Goal: Task Accomplishment & Management: Complete application form

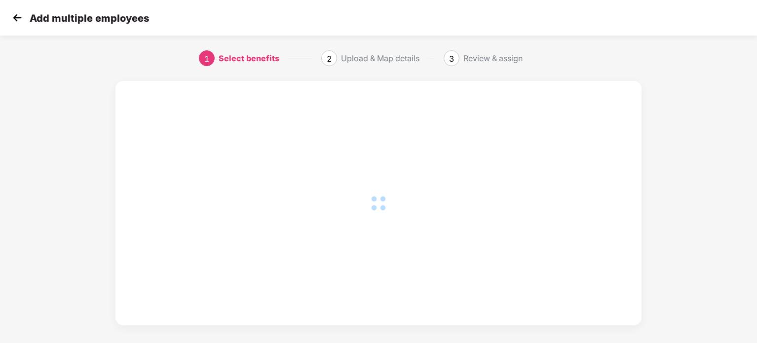
scroll to position [7, 0]
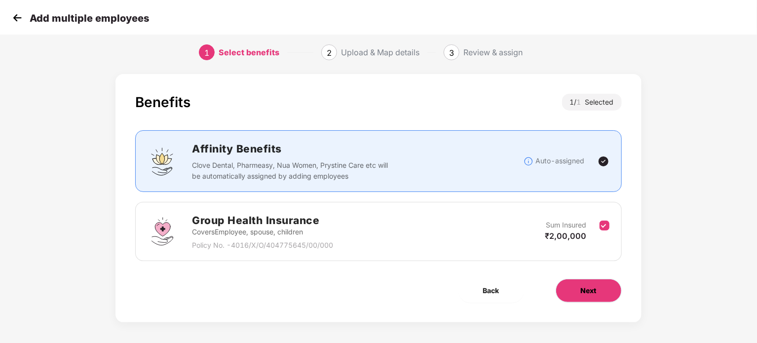
click at [580, 283] on button "Next" at bounding box center [588, 291] width 66 height 24
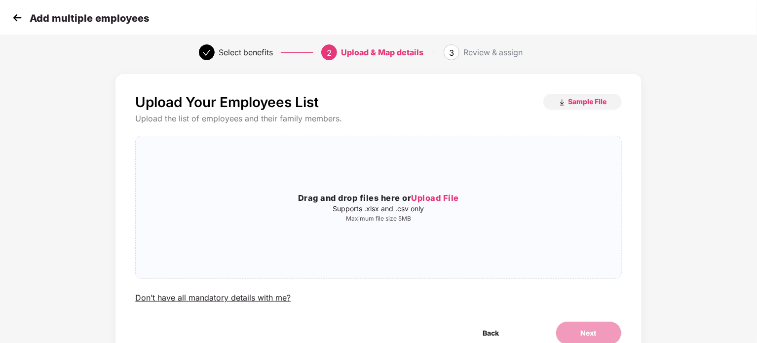
scroll to position [0, 0]
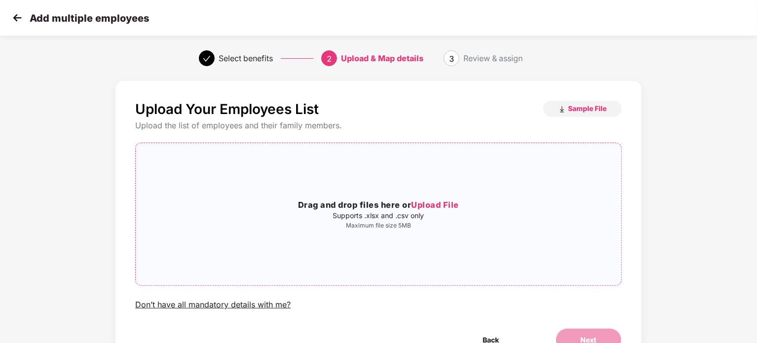
click at [439, 207] on span "Upload File" at bounding box center [435, 205] width 48 height 10
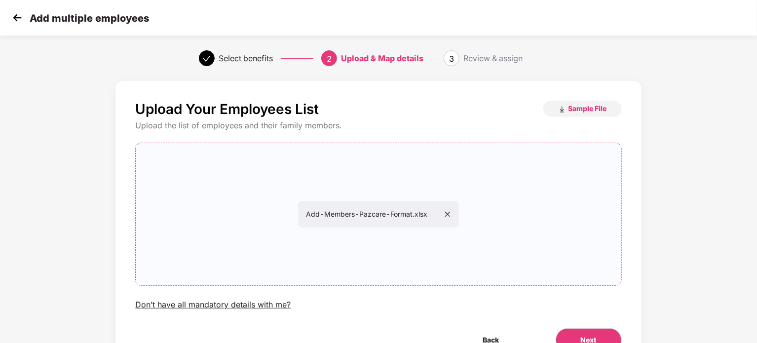
scroll to position [53, 0]
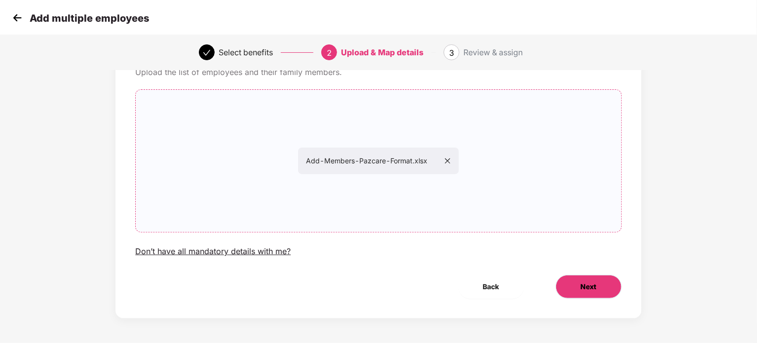
click at [592, 282] on span "Next" at bounding box center [589, 286] width 16 height 11
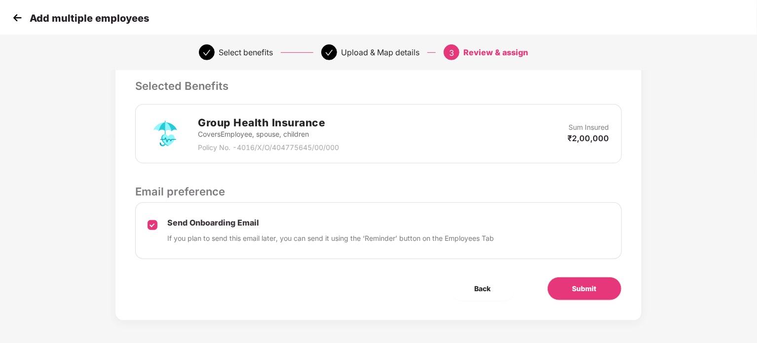
scroll to position [206, 0]
click at [580, 285] on span "Submit" at bounding box center [584, 287] width 24 height 11
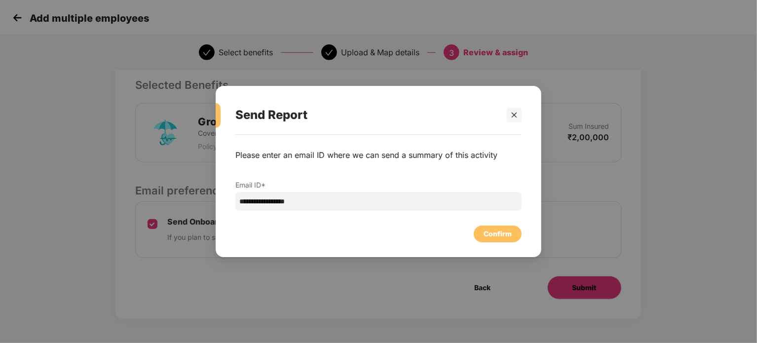
scroll to position [0, 0]
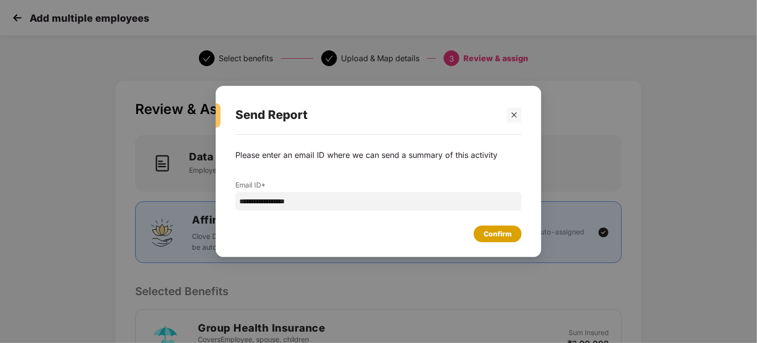
click at [485, 229] on div "Confirm" at bounding box center [497, 233] width 28 height 11
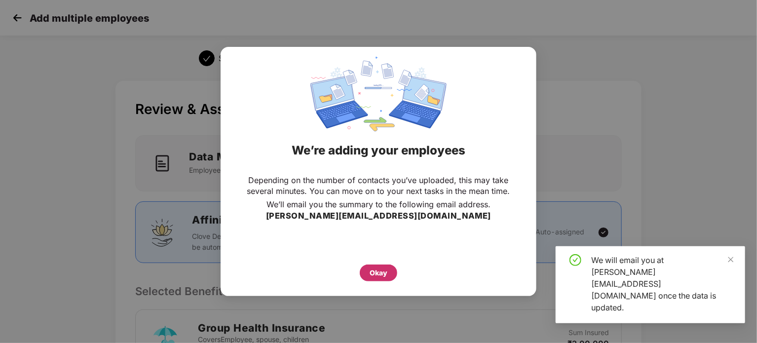
click at [365, 271] on div "Okay" at bounding box center [378, 272] width 37 height 17
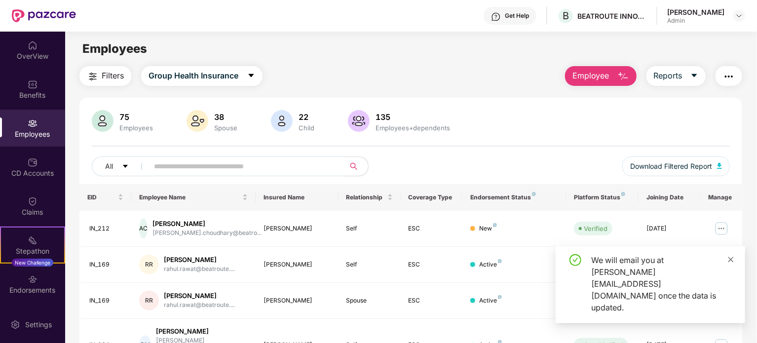
click at [727, 263] on icon "close" at bounding box center [730, 259] width 7 height 7
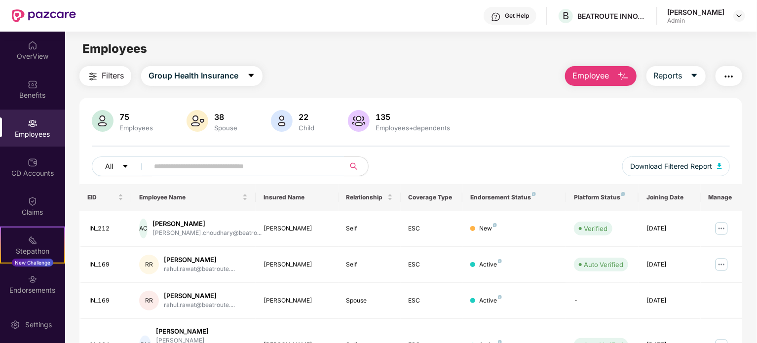
click at [124, 168] on icon "caret-down" at bounding box center [125, 166] width 7 height 7
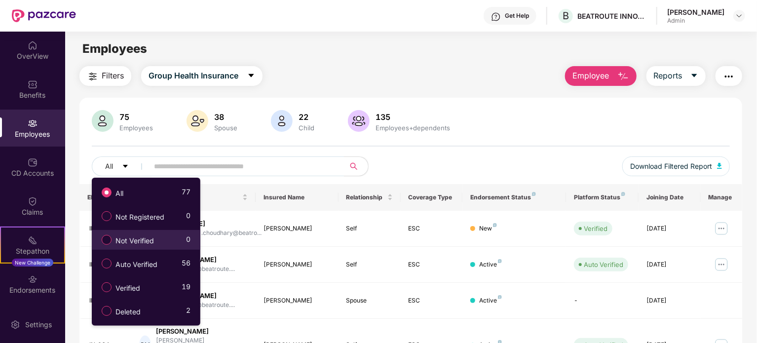
click at [122, 237] on span "Not Verified" at bounding box center [134, 240] width 46 height 11
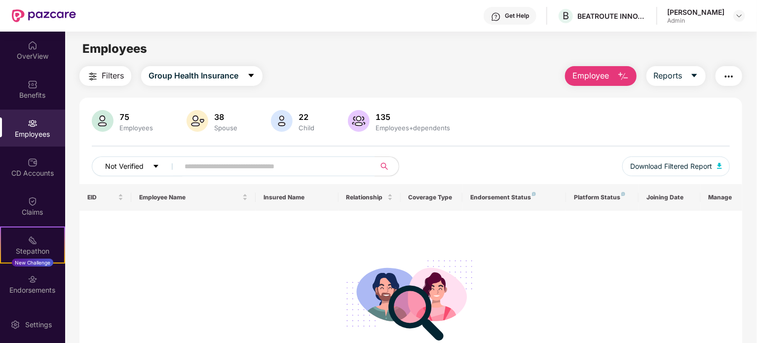
click at [125, 166] on span "Not Verified" at bounding box center [124, 166] width 38 height 11
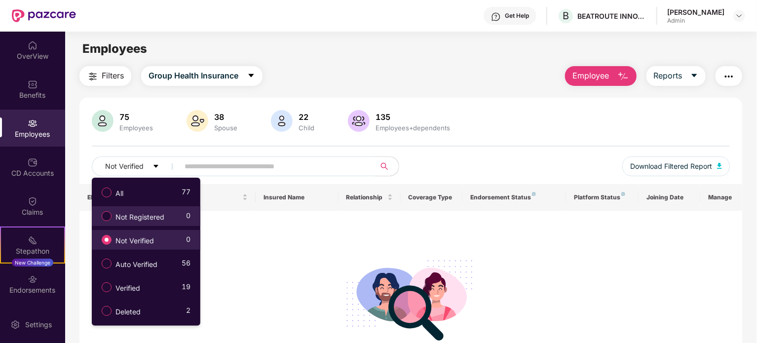
click at [112, 217] on span "Not Registered" at bounding box center [139, 217] width 57 height 11
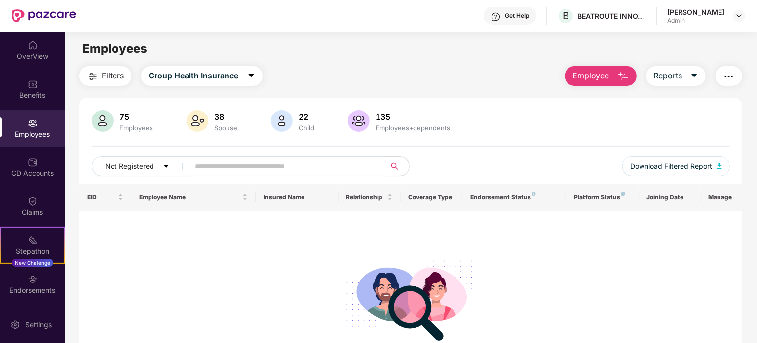
click at [115, 153] on div "75 Employees 38 Spouse 22 Child 135 Employees+dependents Not Registered Downloa…" at bounding box center [410, 147] width 663 height 74
click at [116, 161] on span "Not Registered" at bounding box center [129, 166] width 49 height 11
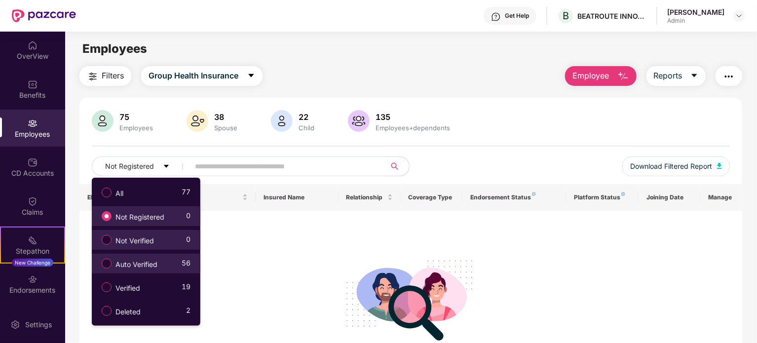
click at [114, 259] on span "Auto Verified" at bounding box center [136, 264] width 50 height 11
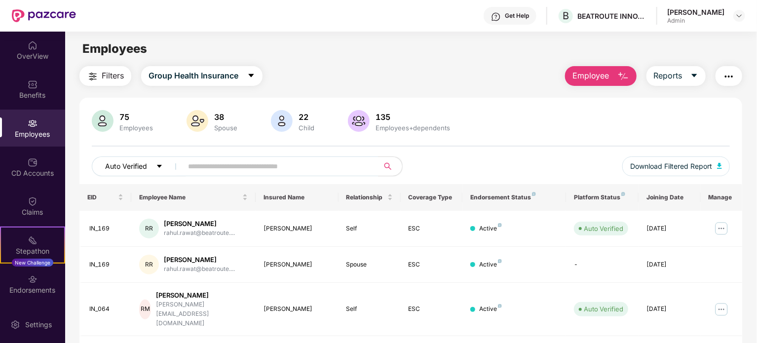
click at [139, 158] on button "Auto Verified" at bounding box center [139, 166] width 94 height 20
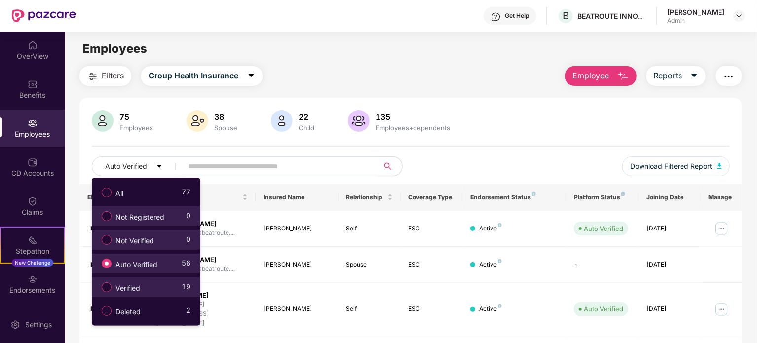
click at [131, 290] on span "Verified" at bounding box center [127, 288] width 33 height 11
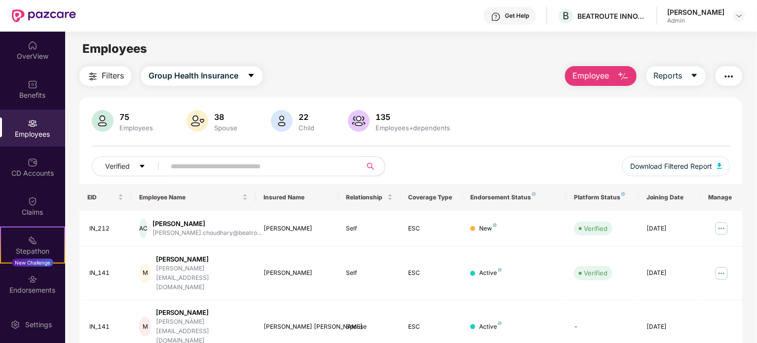
click at [401, 133] on div "135 Employees+dependents" at bounding box center [400, 122] width 108 height 24
click at [376, 119] on div "135" at bounding box center [412, 117] width 78 height 10
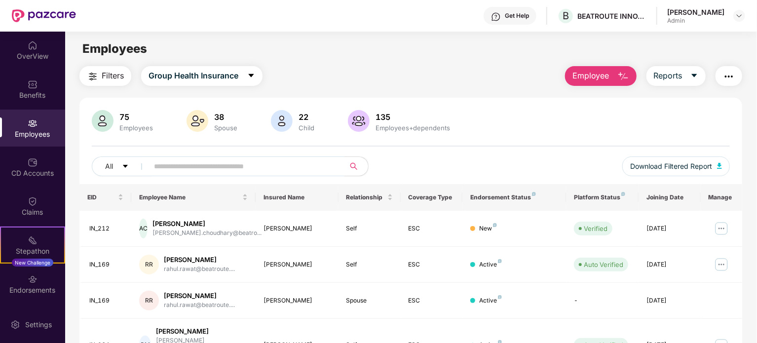
click at [215, 167] on input "text" at bounding box center [242, 166] width 177 height 15
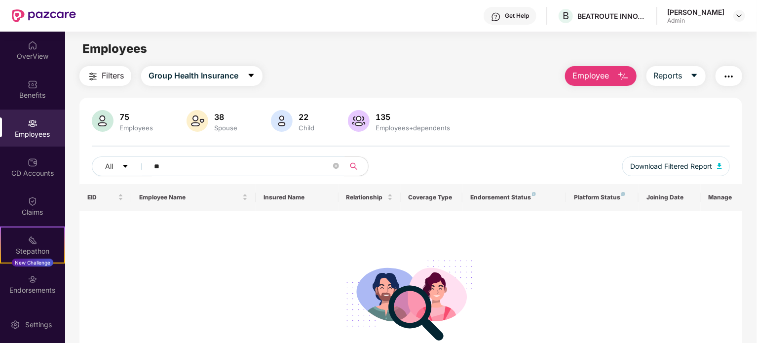
type input "*"
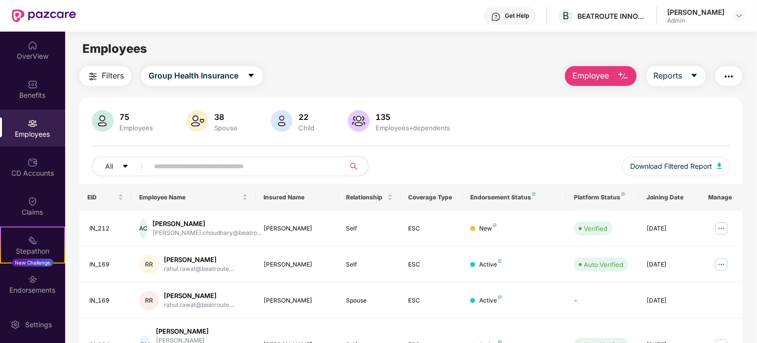
click at [620, 60] on main "Employees Filters Group Health Insurance Employee Reports 75 Employees 38 Spous…" at bounding box center [410, 203] width 691 height 343
click at [602, 73] on span "Employee" at bounding box center [590, 76] width 37 height 12
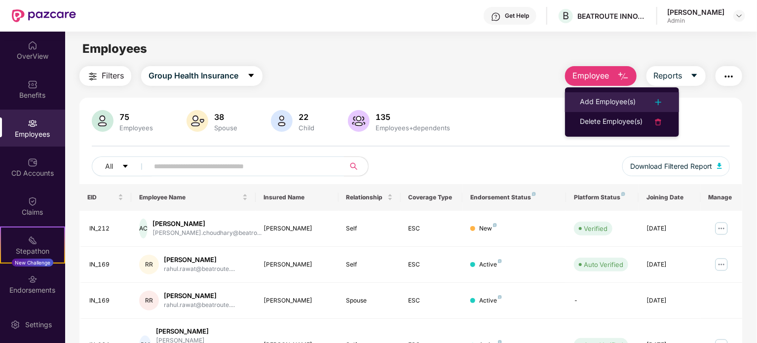
click at [607, 96] on div "Add Employee(s)" at bounding box center [608, 102] width 56 height 12
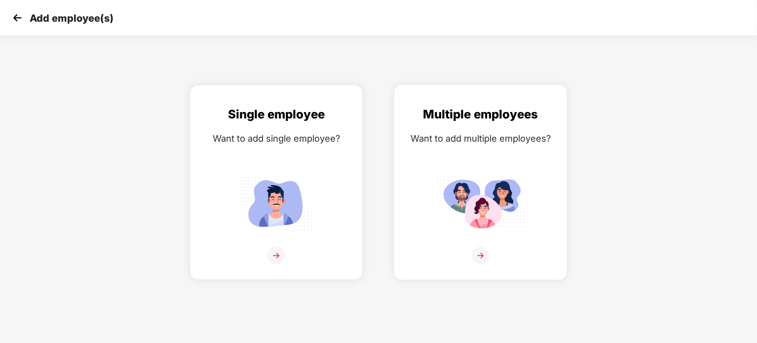
click at [485, 246] on div "Multiple employees Want to add multiple employees?" at bounding box center [481, 191] width 152 height 172
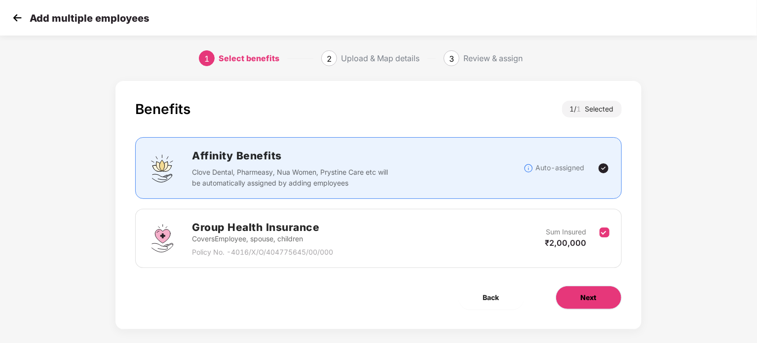
click at [591, 303] on button "Next" at bounding box center [588, 298] width 66 height 24
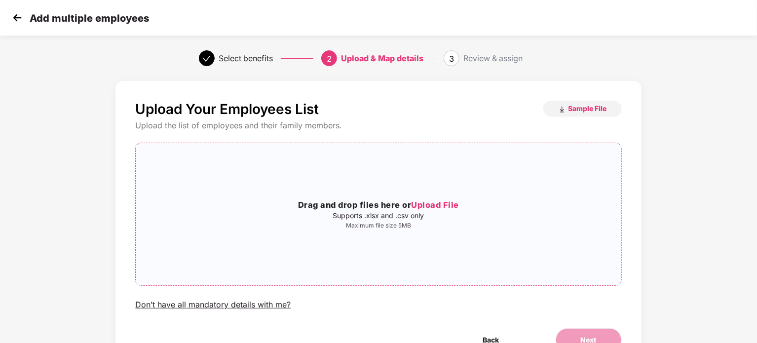
click at [442, 197] on div "Drag and drop files here or Upload File Supports .xlsx and .csv only Maximum fi…" at bounding box center [378, 214] width 485 height 126
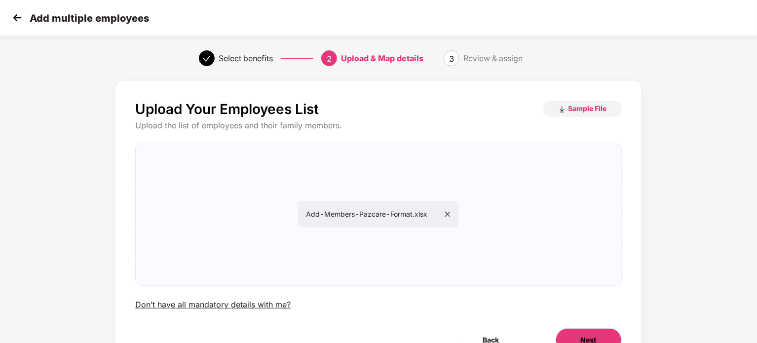
click at [577, 333] on button "Next" at bounding box center [588, 340] width 66 height 24
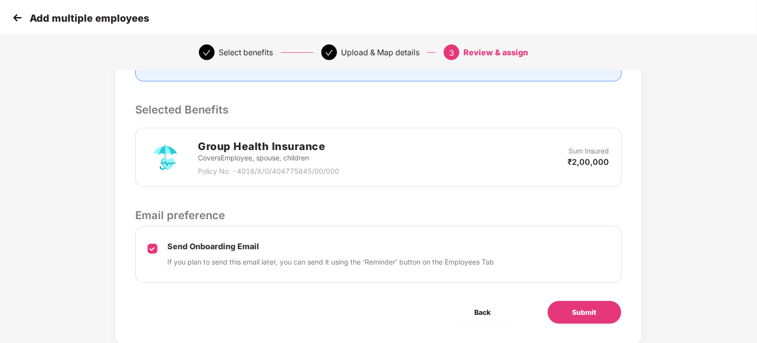
scroll to position [206, 0]
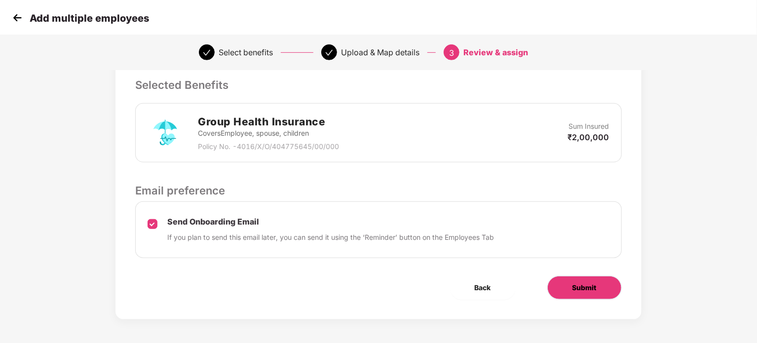
click at [588, 283] on span "Submit" at bounding box center [584, 287] width 24 height 11
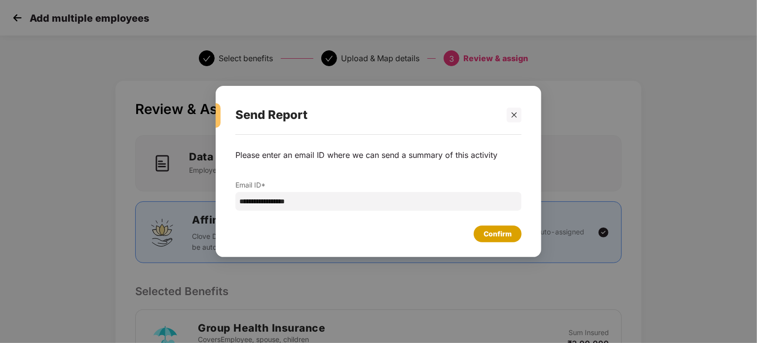
click at [491, 233] on div "Confirm" at bounding box center [497, 233] width 28 height 11
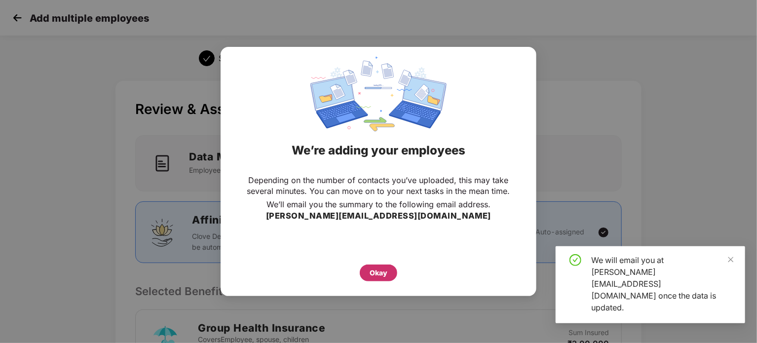
click at [385, 274] on div "Okay" at bounding box center [378, 272] width 18 height 11
